Goal: Check status: Check status

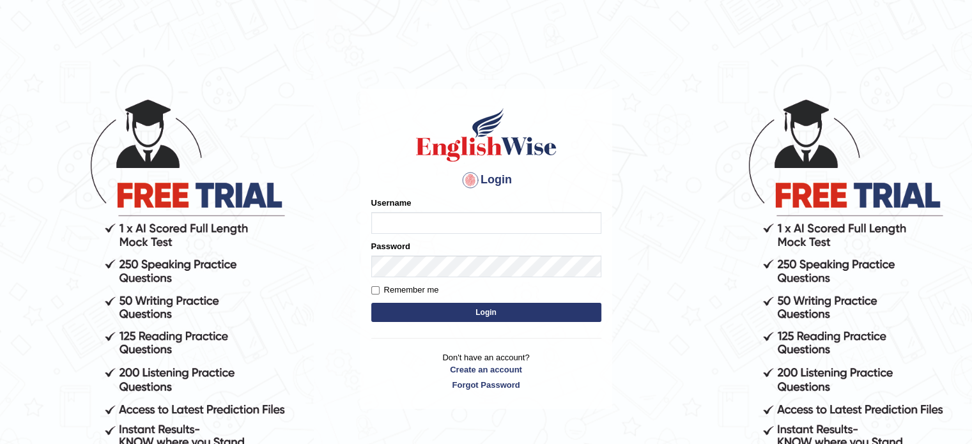
type input "Prisci"
click at [460, 310] on button "Login" at bounding box center [486, 312] width 230 height 19
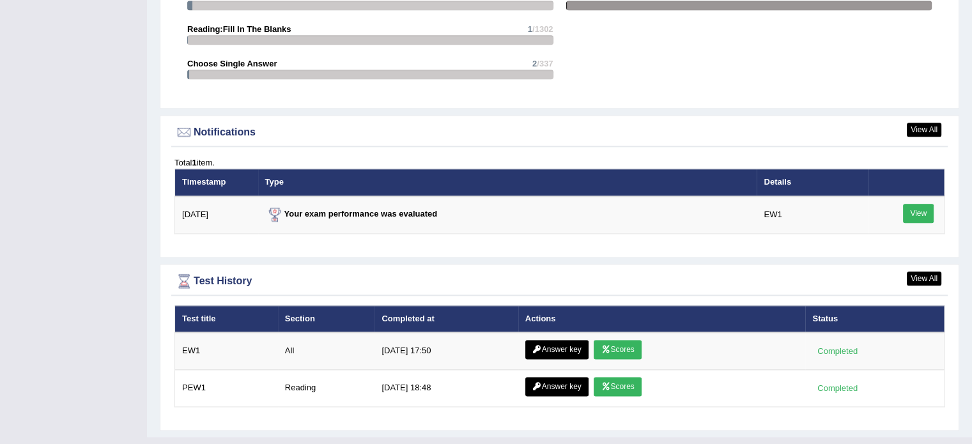
scroll to position [1550, 0]
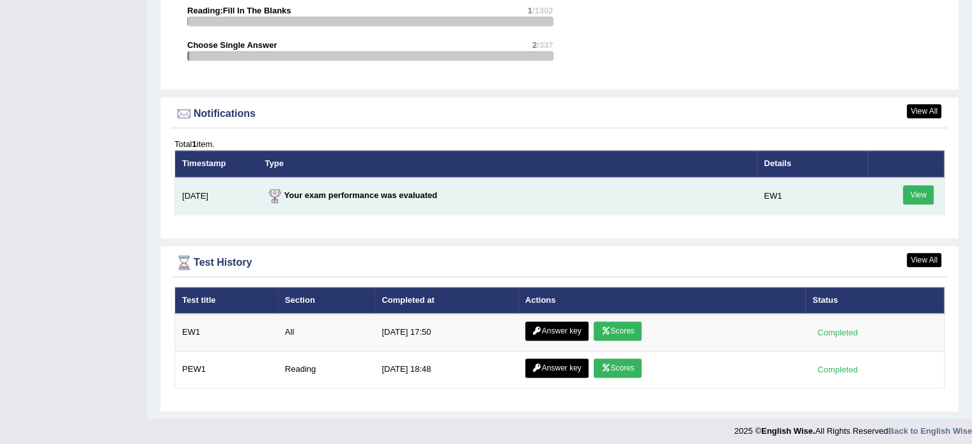
click at [458, 189] on td "Your exam performance was evaluated" at bounding box center [507, 197] width 499 height 38
click at [924, 189] on link "View" at bounding box center [918, 194] width 31 height 19
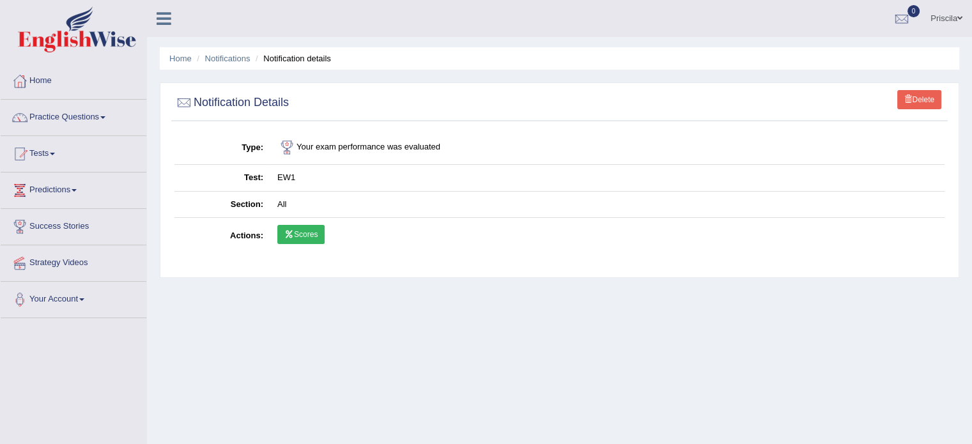
click at [307, 236] on link "Scores" at bounding box center [300, 234] width 47 height 19
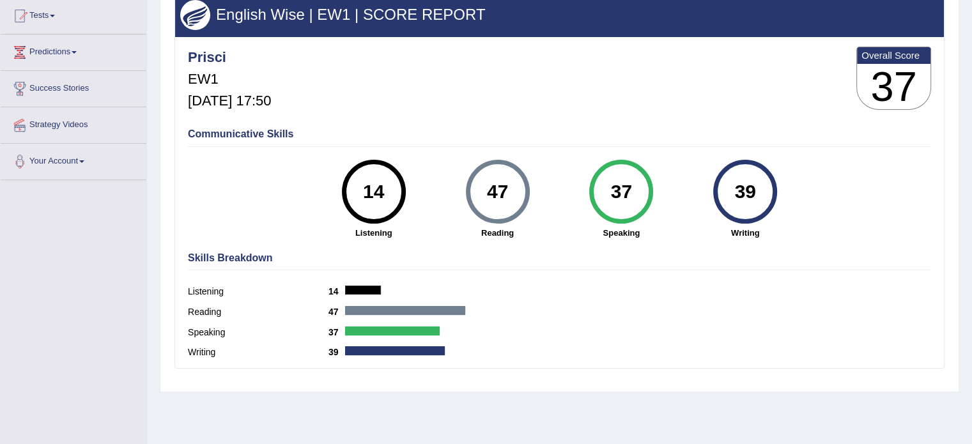
scroll to position [173, 0]
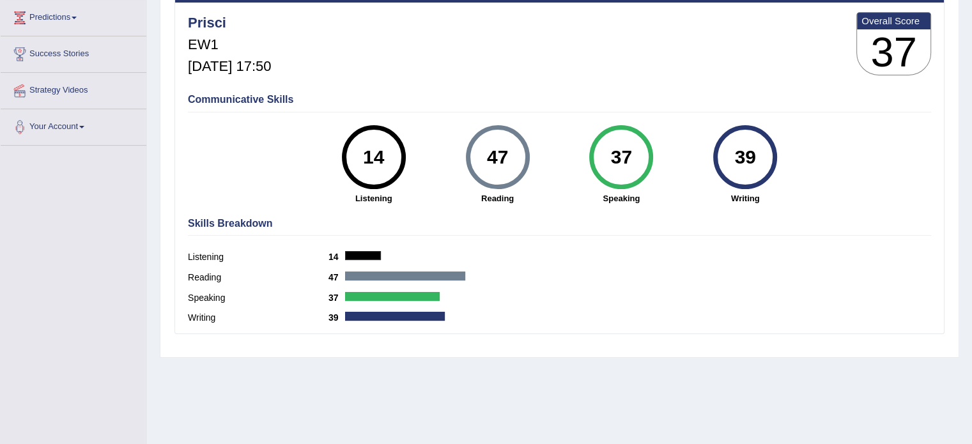
click at [394, 144] on div "14" at bounding box center [374, 157] width 64 height 64
click at [421, 220] on h4 "Skills Breakdown" at bounding box center [559, 224] width 743 height 12
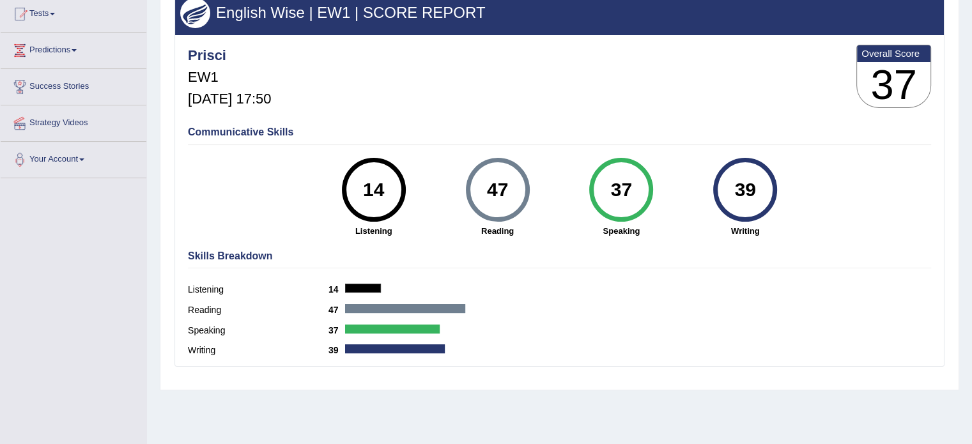
scroll to position [141, 0]
